Goal: Task Accomplishment & Management: Complete application form

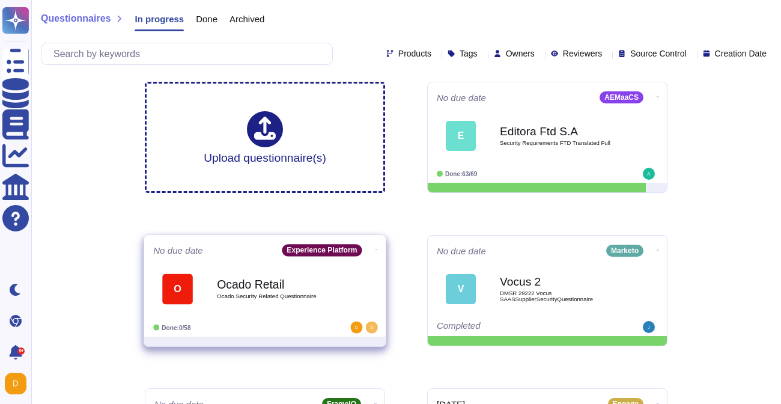
click at [255, 293] on span "Ocado Security Related Questionnaire" at bounding box center [277, 296] width 121 height 6
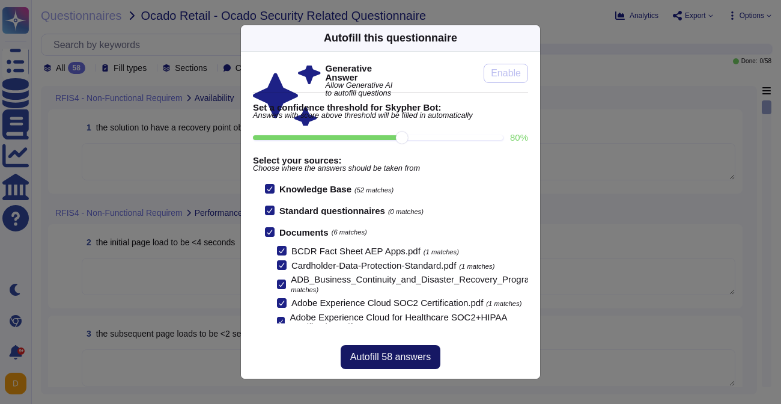
click at [380, 354] on span "Autofill 58 answers" at bounding box center [390, 357] width 81 height 10
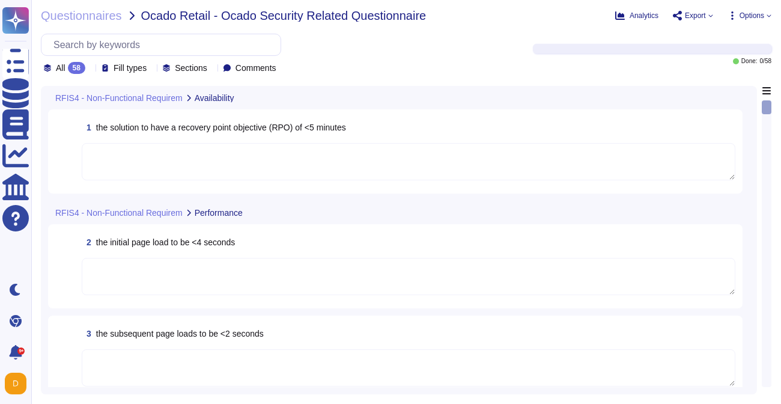
click at [305, 168] on textarea at bounding box center [409, 161] width 654 height 37
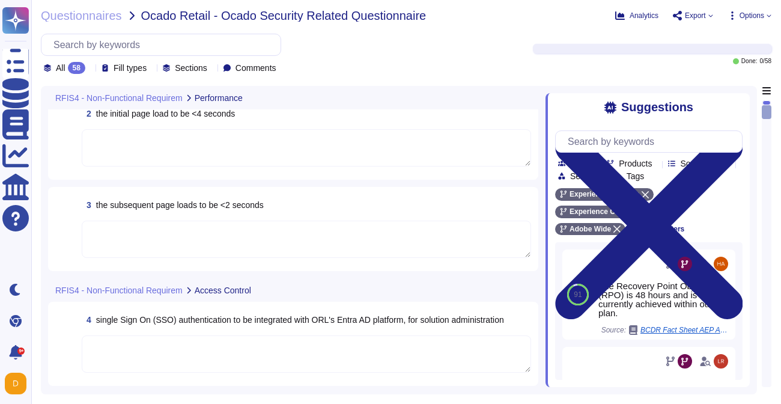
scroll to position [246, 0]
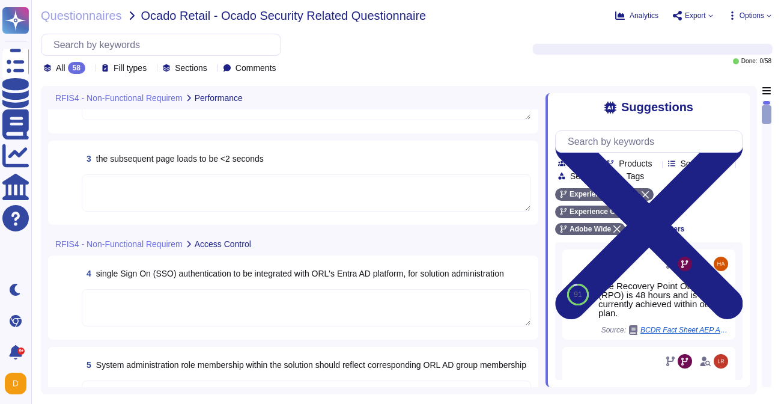
click at [272, 301] on textarea at bounding box center [307, 307] width 450 height 37
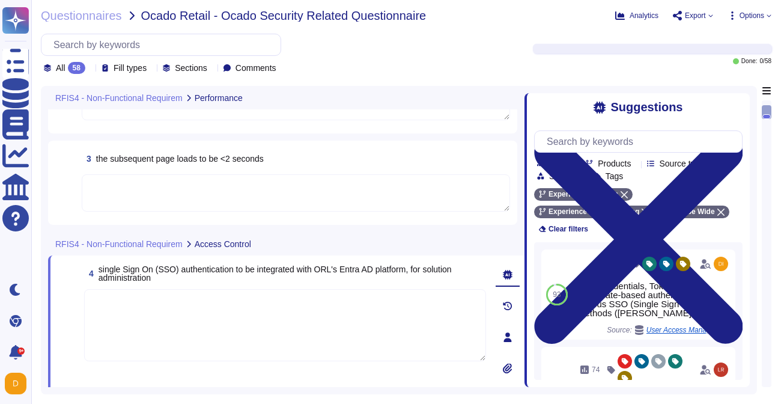
drag, startPoint x: 548, startPoint y: 211, endPoint x: 525, endPoint y: 212, distance: 22.8
click at [525, 212] on span at bounding box center [524, 236] width 5 height 301
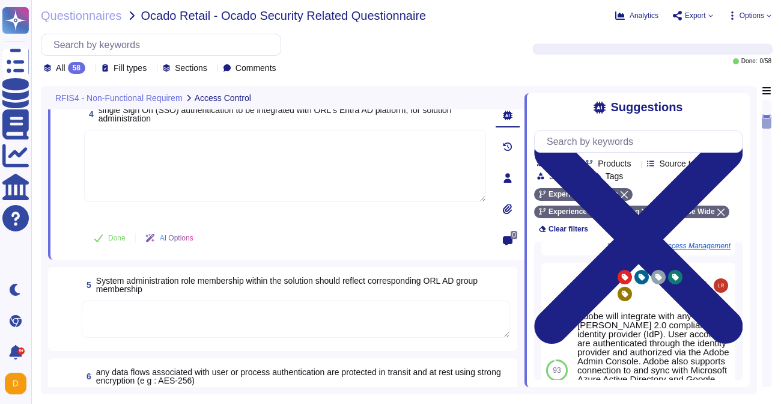
scroll to position [82, 0]
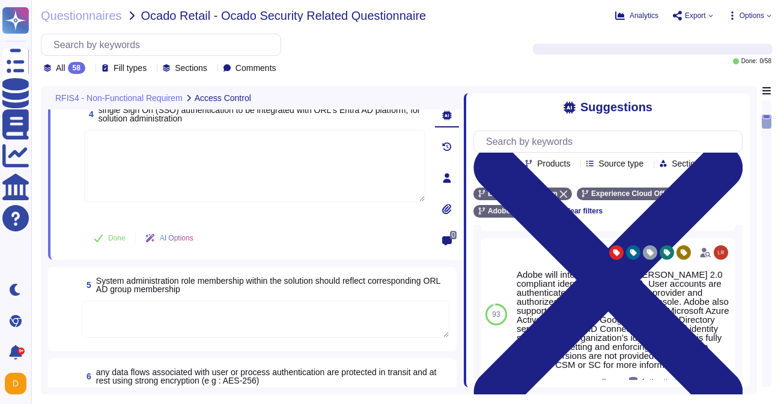
drag, startPoint x: 525, startPoint y: 277, endPoint x: 465, endPoint y: 274, distance: 59.6
click at [465, 274] on span at bounding box center [464, 236] width 5 height 301
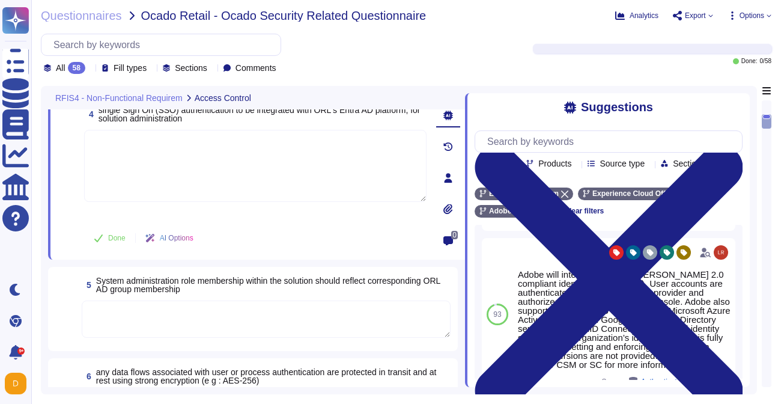
click at [310, 167] on textarea at bounding box center [255, 166] width 343 height 72
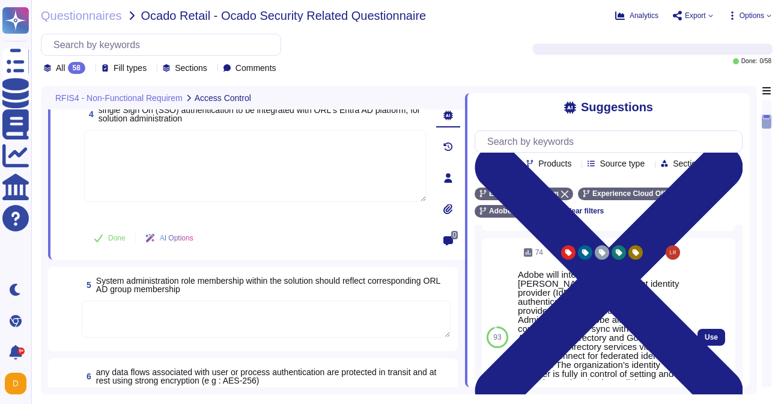
scroll to position [168, 0]
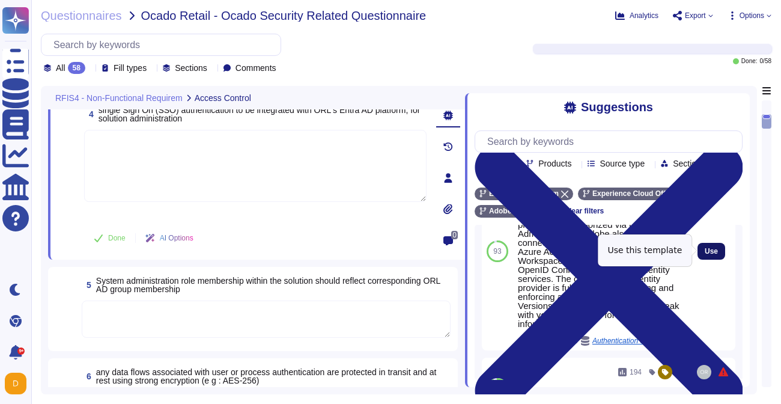
click at [712, 251] on span "Use" at bounding box center [711, 251] width 13 height 7
type textarea "Adobe will integrate with any SAML 2.0 compliant identity provider (IdP). User …"
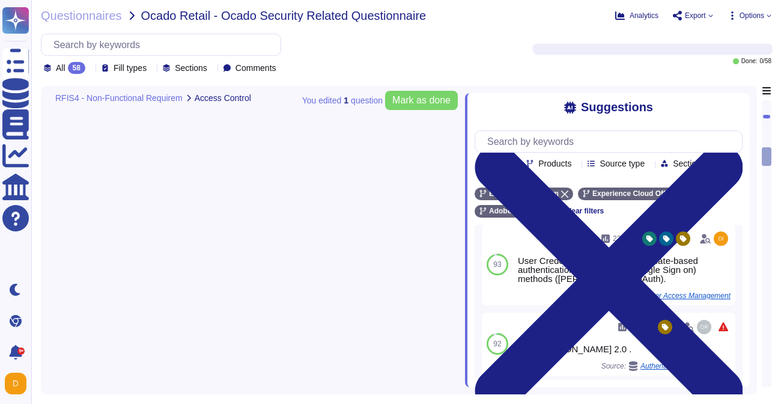
scroll to position [0, 0]
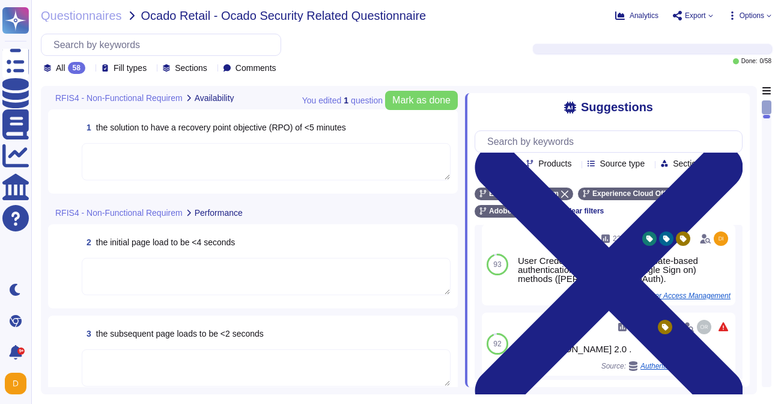
type textarea "Adobe will integrate with any SAML 2.0 compliant identity provider (IdP). User …"
click at [339, 157] on textarea at bounding box center [266, 161] width 369 height 37
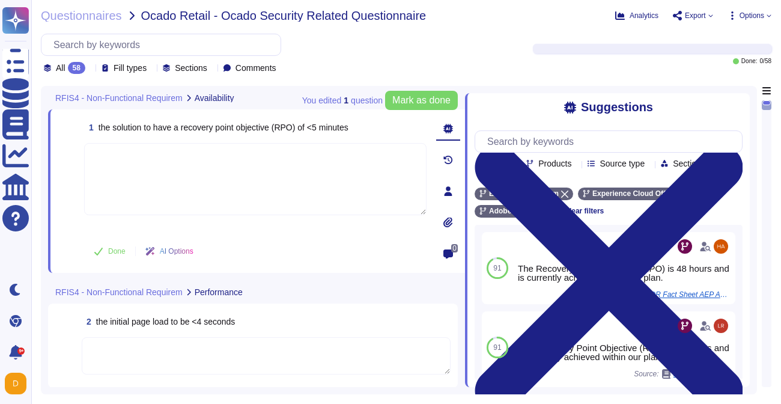
click at [195, 174] on textarea at bounding box center [255, 179] width 343 height 72
paste textarea "The Recovery Point Objective (RPO) is 24 hours"
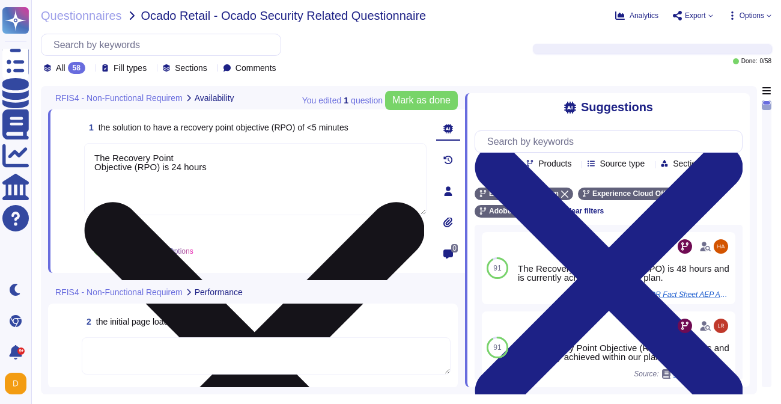
click at [97, 168] on textarea "The Recovery Point Objective (RPO) is 24 hours" at bounding box center [255, 179] width 343 height 72
drag, startPoint x: 243, startPoint y: 159, endPoint x: 112, endPoint y: 154, distance: 131.1
click at [112, 154] on textarea "The Recovery Point Objective (RPO) is 24 hours" at bounding box center [255, 179] width 343 height 72
click at [230, 160] on textarea "The RPO for AJO is 24 hours" at bounding box center [255, 179] width 343 height 72
type textarea "The RPO for AJO is 24 hours. The RPO for RTCDP is"
